Goal: Transaction & Acquisition: Purchase product/service

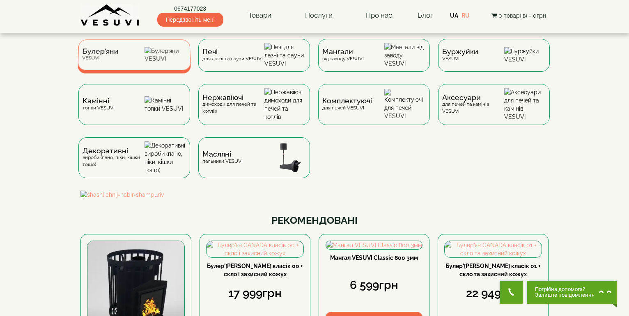
click at [156, 63] on img at bounding box center [165, 55] width 42 height 16
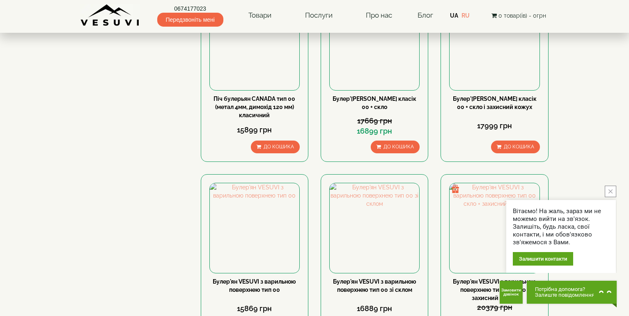
scroll to position [451, 0]
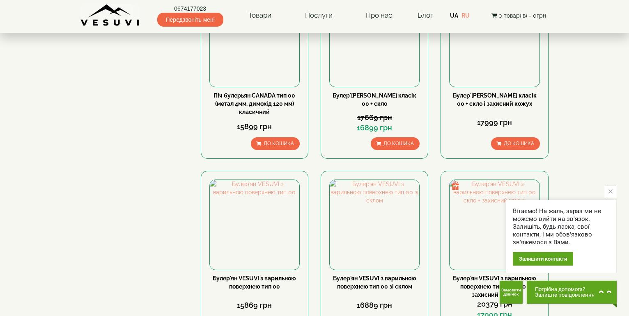
click at [609, 190] on icon "close button" at bounding box center [610, 192] width 4 height 4
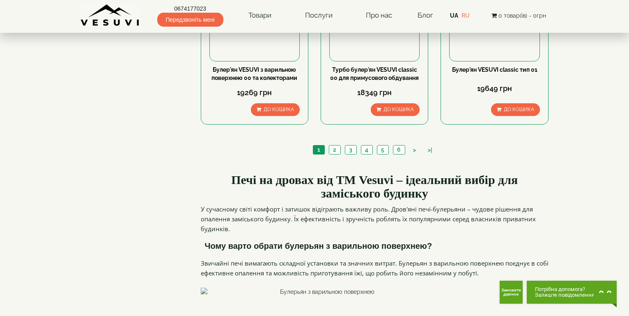
scroll to position [944, 0]
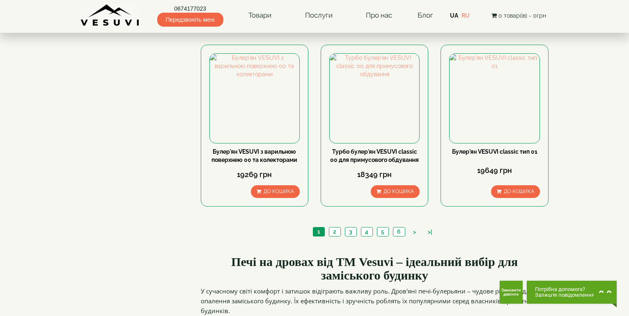
click at [333, 227] on ul "1 2 3 4 5 6 > >|" at bounding box center [375, 232] width 128 height 11
click at [337, 228] on link "2" at bounding box center [334, 232] width 11 height 9
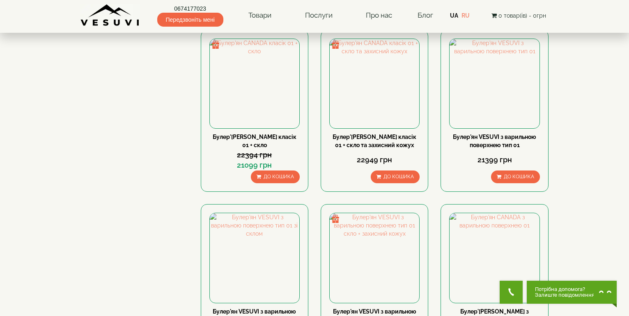
scroll to position [410, 0]
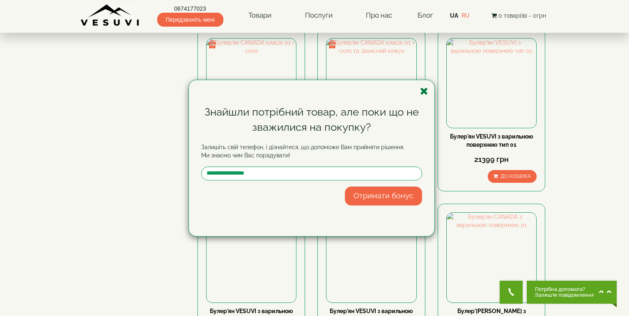
click at [423, 92] on icon "button" at bounding box center [424, 91] width 8 height 10
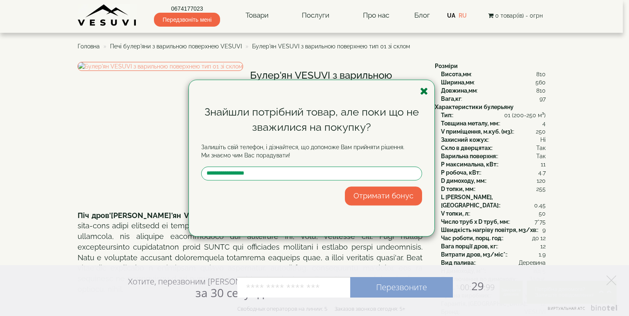
click at [421, 88] on icon "button" at bounding box center [424, 91] width 8 height 10
